Goal: Task Accomplishment & Management: Complete application form

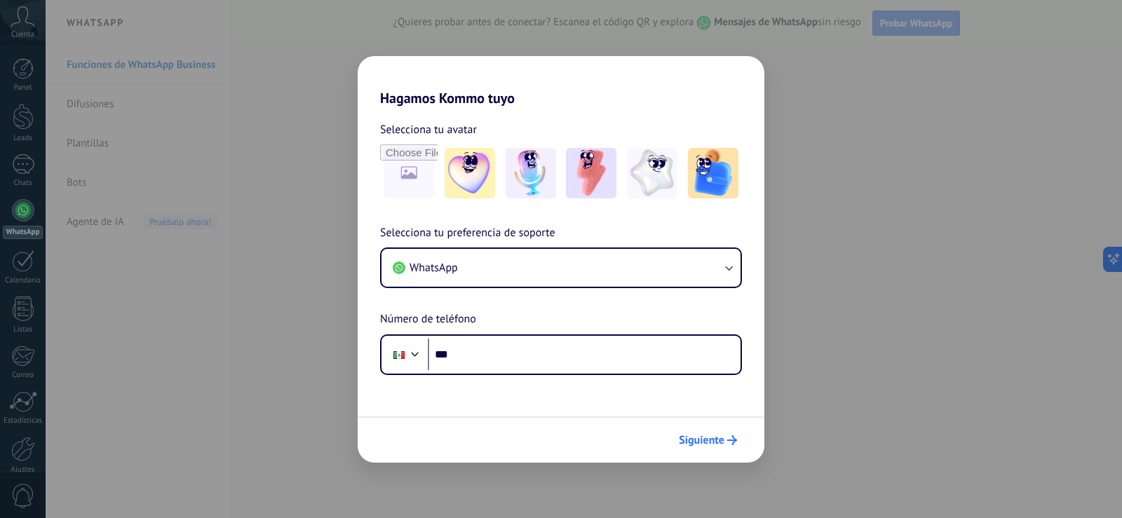
click at [719, 436] on span "Siguiente" at bounding box center [702, 441] width 46 height 10
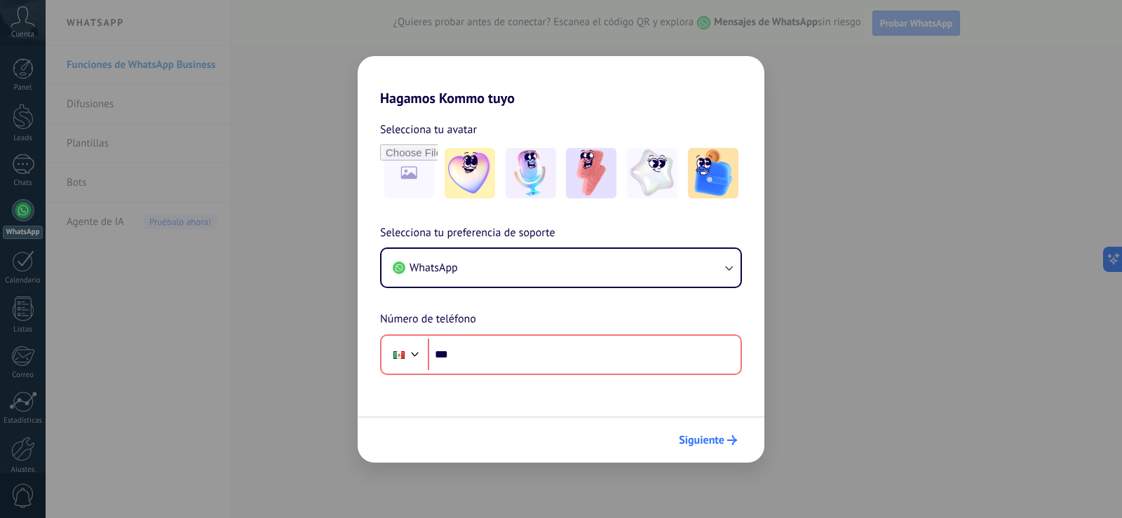
click at [719, 436] on span "Siguiente" at bounding box center [702, 441] width 46 height 10
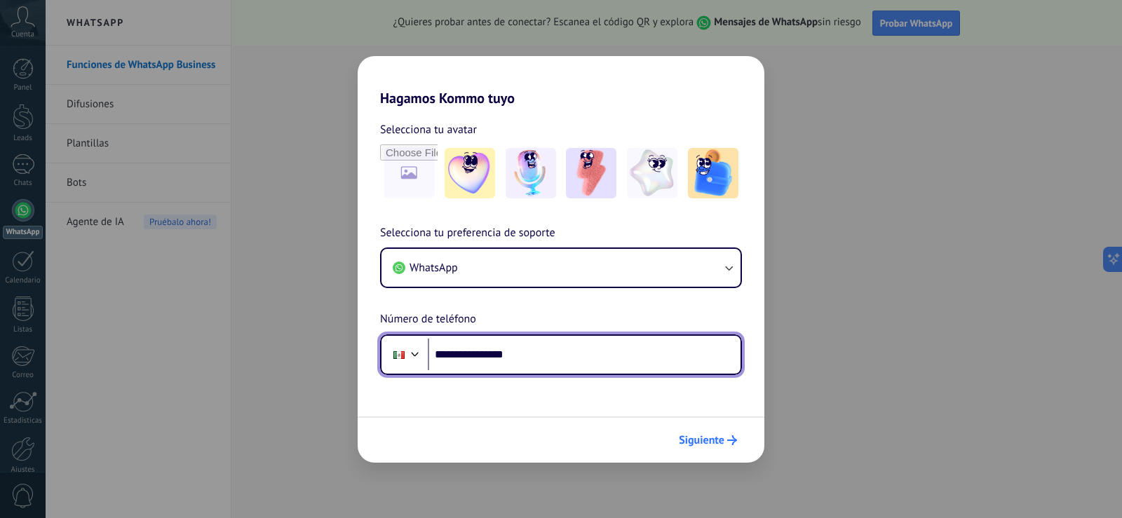
type input "**********"
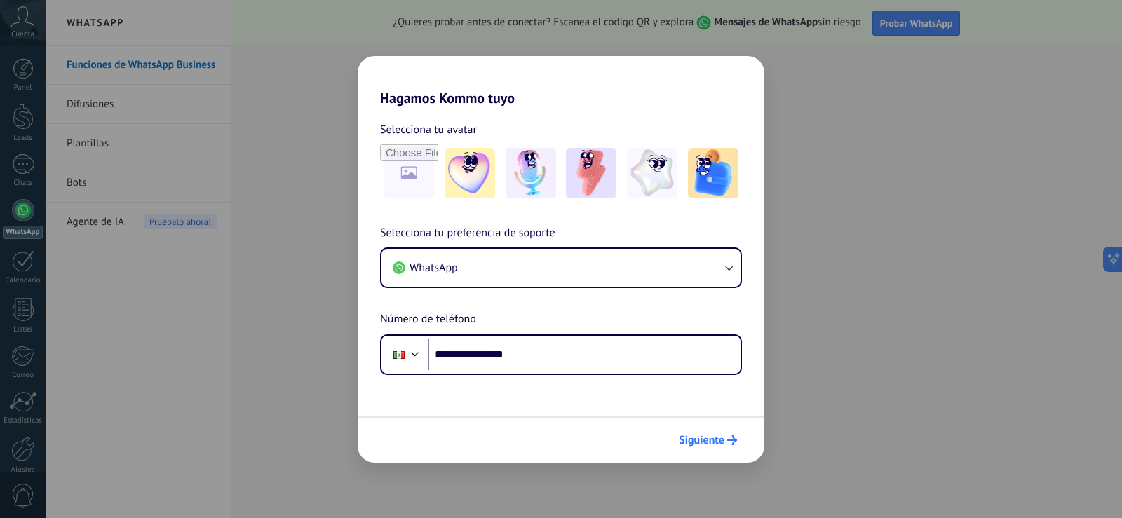
click at [713, 450] on button "Siguiente" at bounding box center [708, 441] width 71 height 24
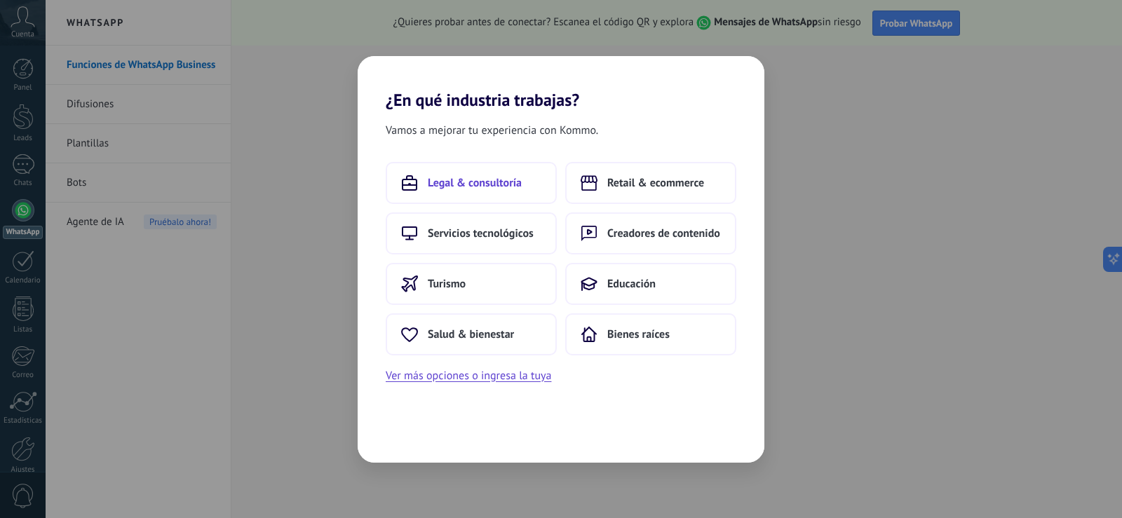
click at [482, 189] on span "Legal & consultoría" at bounding box center [475, 183] width 94 height 14
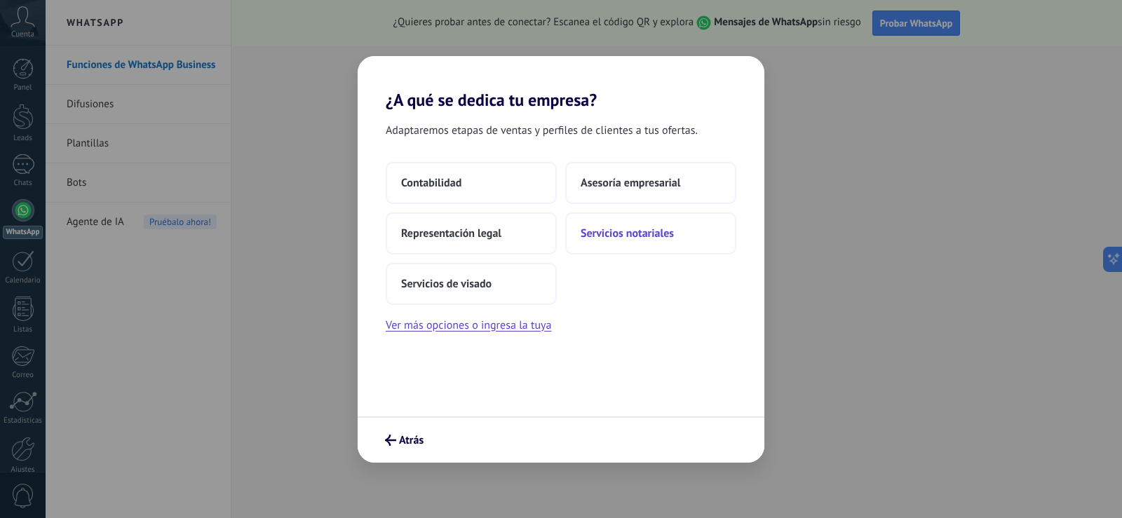
click at [628, 236] on span "Servicios notariales" at bounding box center [627, 234] width 93 height 14
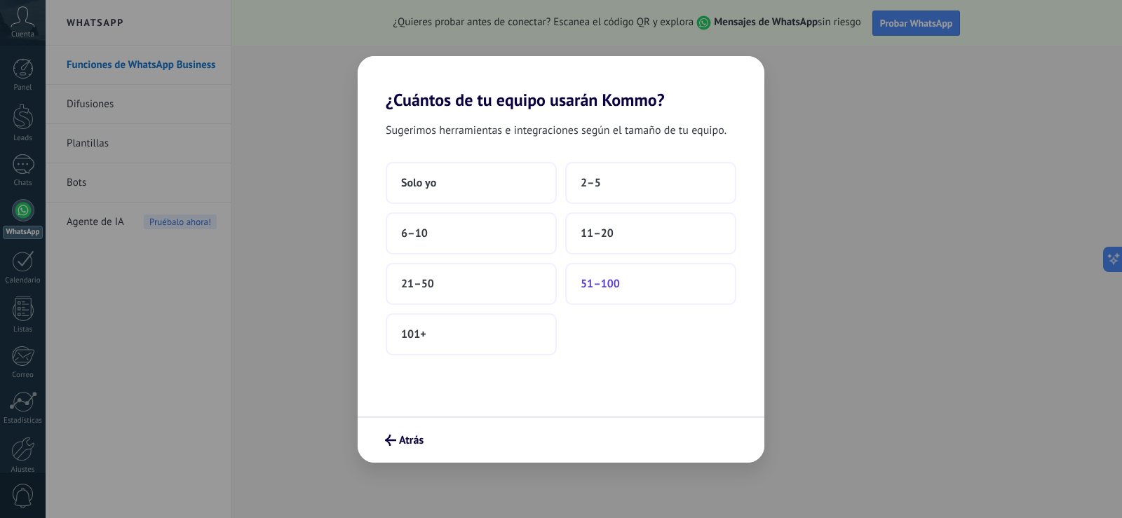
click at [633, 284] on button "51–100" at bounding box center [650, 284] width 171 height 42
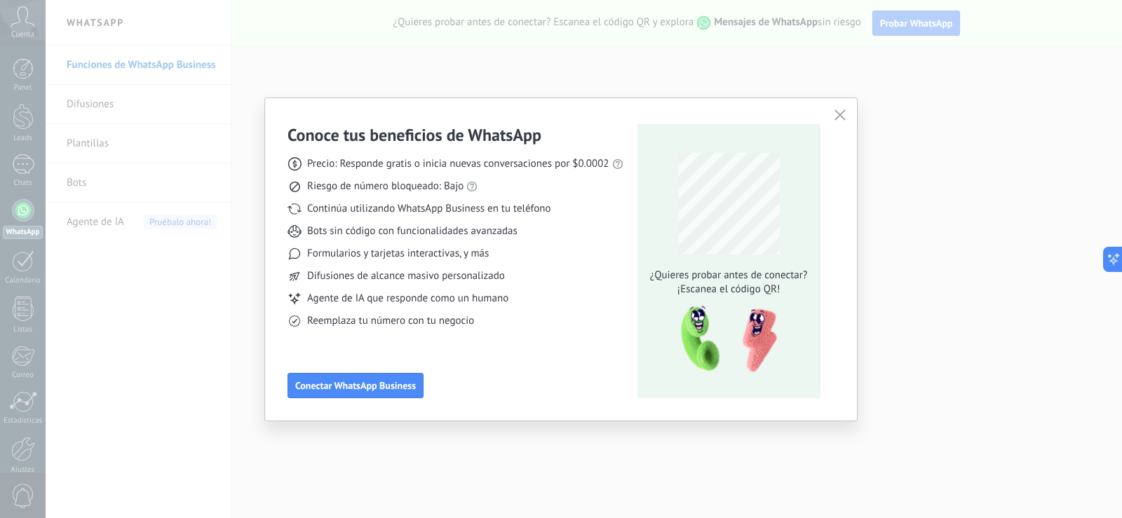
click at [837, 117] on icon "button" at bounding box center [840, 114] width 11 height 11
